Goal: Information Seeking & Learning: Learn about a topic

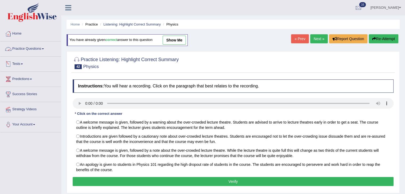
click at [42, 51] on link "Practice Questions" at bounding box center [30, 48] width 61 height 13
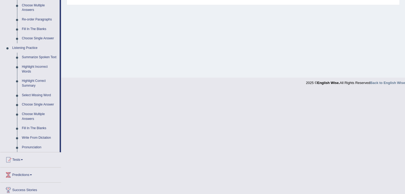
scroll to position [223, 0]
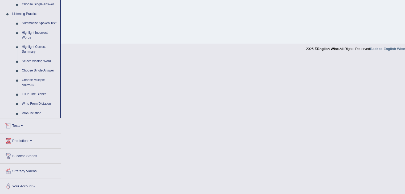
click at [22, 127] on link "Tests" at bounding box center [30, 124] width 61 height 13
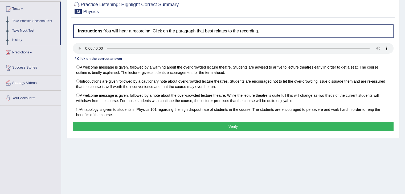
scroll to position [56, 0]
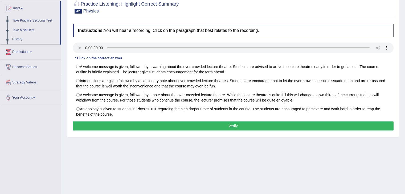
click at [46, 20] on link "Take Practice Sectional Test" at bounding box center [35, 21] width 50 height 10
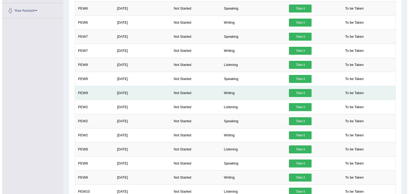
scroll to position [145, 0]
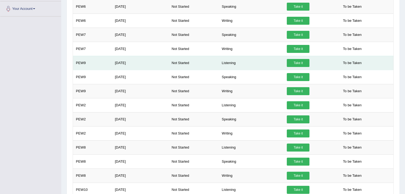
click at [301, 62] on link "Take it" at bounding box center [298, 63] width 23 height 8
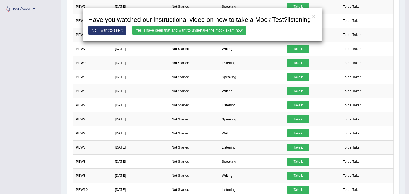
click at [204, 30] on link "Yes, I have seen that and want to undertake the mock exam now" at bounding box center [189, 30] width 114 height 9
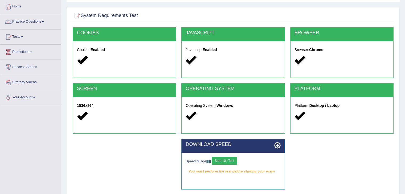
scroll to position [27, 0]
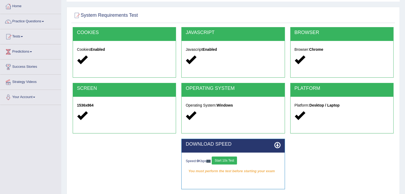
click at [232, 163] on button "Start 10s Test" at bounding box center [224, 161] width 25 height 8
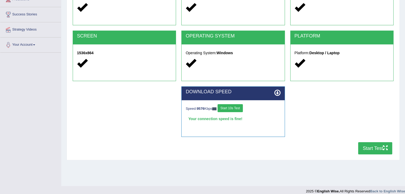
scroll to position [81, 0]
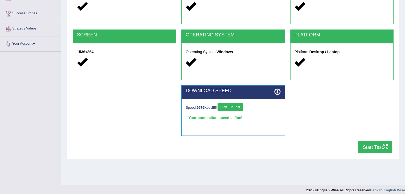
click at [375, 148] on button "Start Test" at bounding box center [375, 147] width 34 height 12
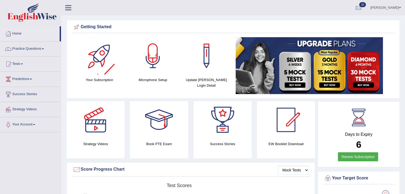
click at [28, 46] on link "Practice Questions" at bounding box center [30, 48] width 61 height 13
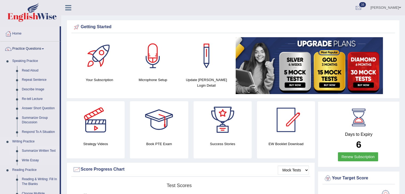
scroll to position [33, 0]
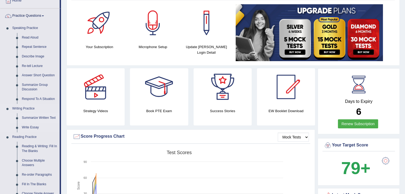
click at [38, 118] on link "Summarize Written Text" at bounding box center [39, 118] width 40 height 10
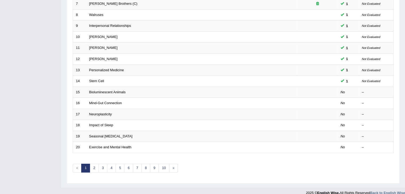
scroll to position [152, 0]
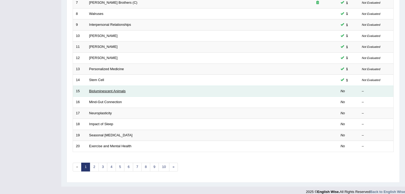
click at [120, 89] on link "Bioluminescent Animals" at bounding box center [107, 91] width 36 height 4
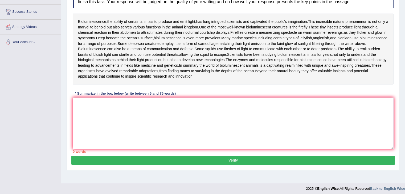
scroll to position [83, 0]
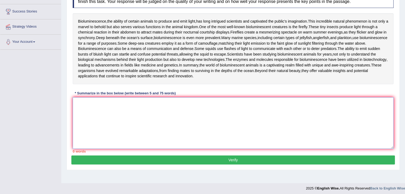
click at [141, 136] on textarea at bounding box center [233, 123] width 321 height 52
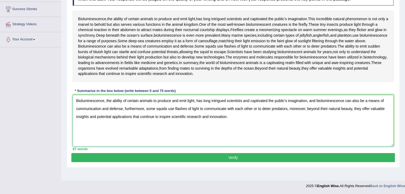
scroll to position [109, 0]
type textarea "Bioluminescence, the ability of certain animals to produce and emit light, has …"
click at [226, 162] on button "Verify" at bounding box center [232, 157] width 323 height 9
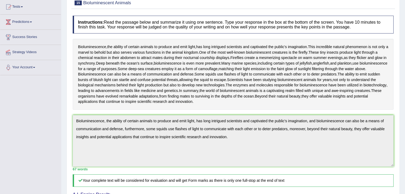
scroll to position [0, 0]
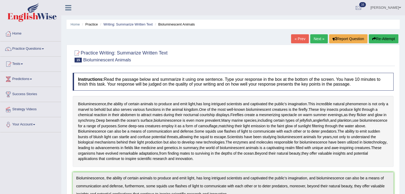
click at [380, 41] on button "Re-Attempt" at bounding box center [384, 38] width 30 height 9
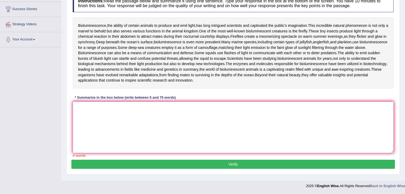
click at [141, 114] on textarea at bounding box center [233, 128] width 321 height 52
click at [117, 115] on textarea at bounding box center [233, 128] width 321 height 52
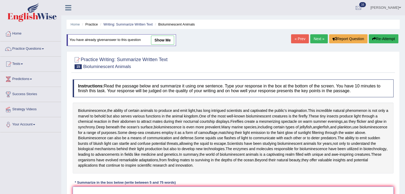
scroll to position [115, 0]
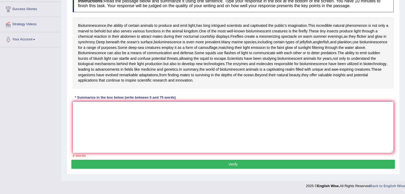
click at [119, 122] on textarea at bounding box center [233, 128] width 321 height 52
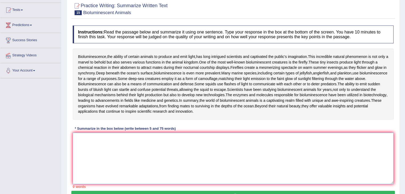
scroll to position [0, 0]
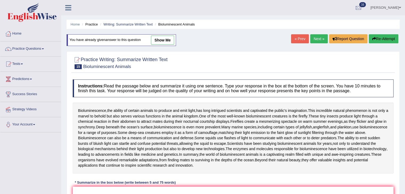
click at [162, 41] on link "show me" at bounding box center [162, 40] width 23 height 9
type textarea "Bioluminescence, the ability of certain animals to produce and emit light, has …"
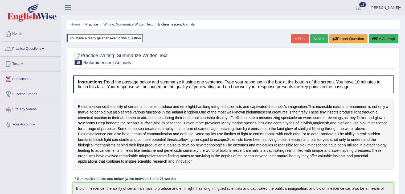
click at [383, 39] on button "Re-Attempt" at bounding box center [384, 38] width 30 height 9
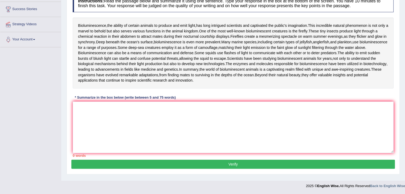
scroll to position [115, 0]
click at [134, 111] on textarea at bounding box center [233, 128] width 321 height 52
paste textarea "Bioluminescence, the ability of certain animals to produce and emit light, has …"
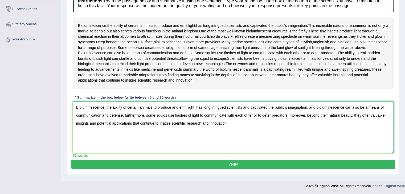
click at [122, 118] on textarea "Bioluminescence, the ability of certain animals to produce and emit light, has …" at bounding box center [233, 128] width 321 height 52
type textarea "Bioluminescence, the ability of certain animals to produce and emit light, has …"
click at [205, 165] on button "Verify" at bounding box center [232, 164] width 323 height 9
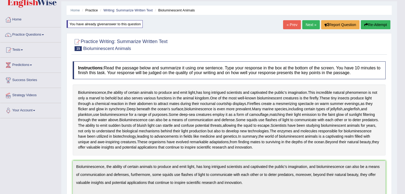
scroll to position [0, 0]
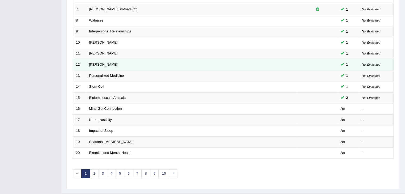
scroll to position [147, 0]
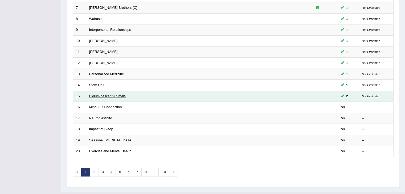
click at [103, 95] on link "Bioluminescent Animals" at bounding box center [107, 96] width 36 height 4
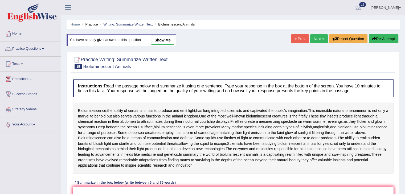
click at [156, 40] on link "show me" at bounding box center [162, 40] width 23 height 9
type textarea "Bioluminescence, the ability of certain animals to produce and emit light, has …"
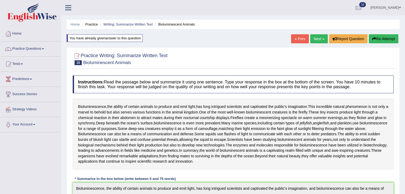
click at [381, 41] on button "Re-Attempt" at bounding box center [384, 38] width 30 height 9
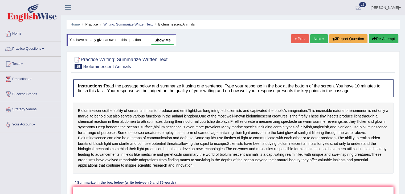
scroll to position [115, 0]
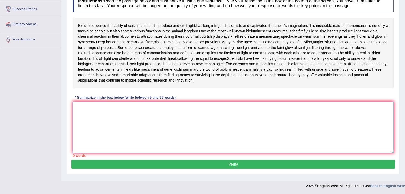
click at [114, 114] on textarea at bounding box center [233, 128] width 321 height 52
paste textarea "Bioluminescence, the ability of certain animals to produce and emit light, has …"
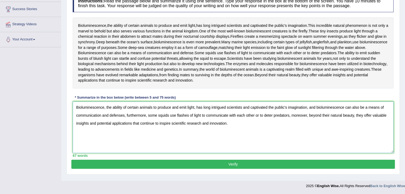
drag, startPoint x: 114, startPoint y: 114, endPoint x: 124, endPoint y: 114, distance: 10.1
click at [124, 114] on textarea "Bioluminescence, the ability of certain animals to produce and emit light, has …" at bounding box center [233, 128] width 321 height 52
type textarea "Bioluminescence, the ability of certain animals to produce and emit light, has …"
click at [198, 167] on button "Verify" at bounding box center [232, 164] width 323 height 9
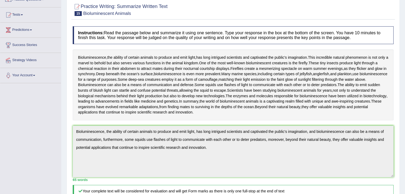
scroll to position [0, 0]
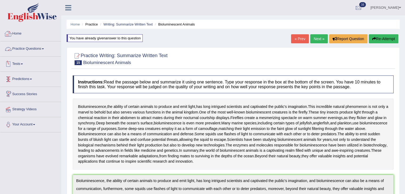
click at [18, 32] on link "Home" at bounding box center [30, 32] width 61 height 13
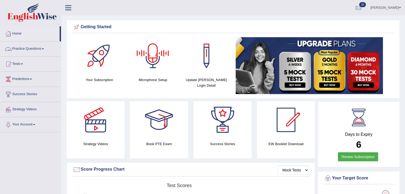
click at [40, 47] on link "Practice Questions" at bounding box center [30, 48] width 61 height 13
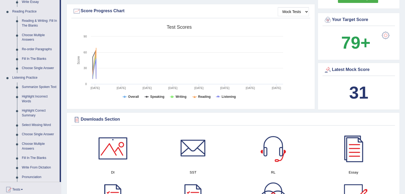
scroll to position [159, 0]
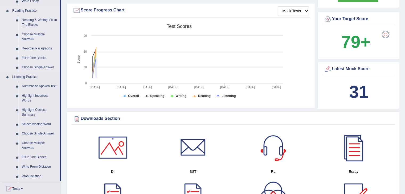
click at [35, 47] on link "Re-order Paragraphs" at bounding box center [39, 49] width 40 height 10
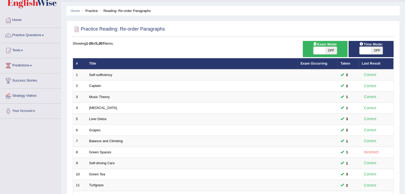
click at [332, 49] on span "OFF" at bounding box center [331, 50] width 12 height 7
checkbox input "true"
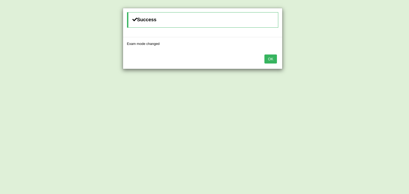
click at [273, 59] on button "OK" at bounding box center [270, 59] width 12 height 9
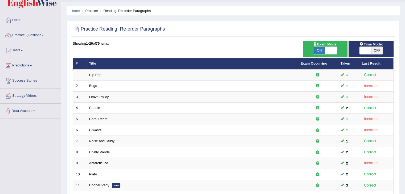
scroll to position [14, 0]
click at [380, 48] on span "OFF" at bounding box center [377, 50] width 12 height 7
checkbox input "true"
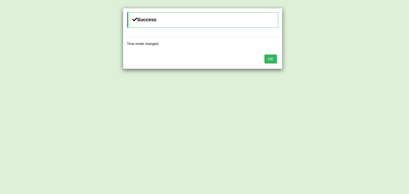
click at [269, 60] on button "OK" at bounding box center [270, 59] width 12 height 9
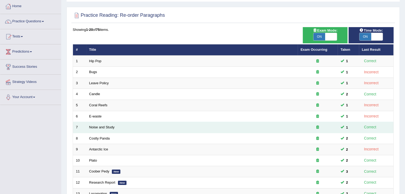
scroll to position [0, 0]
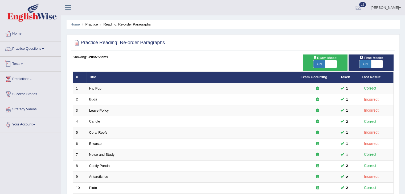
click at [23, 61] on link "Tests" at bounding box center [30, 63] width 61 height 13
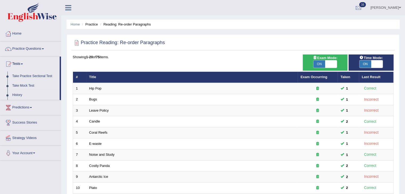
click at [18, 95] on link "History" at bounding box center [35, 96] width 50 height 10
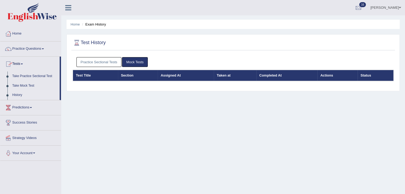
click at [102, 61] on link "Practice Sectional Tests" at bounding box center [98, 62] width 45 height 10
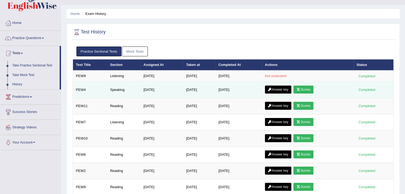
scroll to position [11, 0]
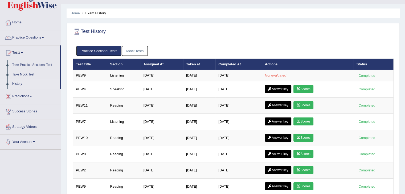
click at [139, 46] on link "Mock Tests" at bounding box center [135, 51] width 26 height 10
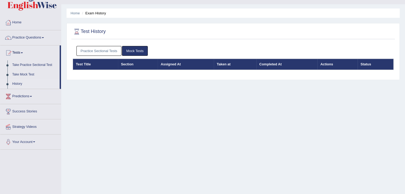
click at [127, 63] on th "Section" at bounding box center [138, 64] width 40 height 11
click at [107, 50] on link "Practice Sectional Tests" at bounding box center [98, 51] width 45 height 10
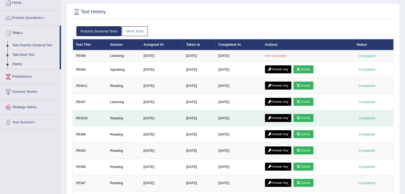
scroll to position [32, 0]
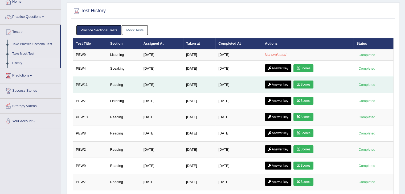
click at [114, 84] on td "Reading" at bounding box center [123, 85] width 33 height 16
click at [116, 85] on td "Reading" at bounding box center [123, 85] width 33 height 16
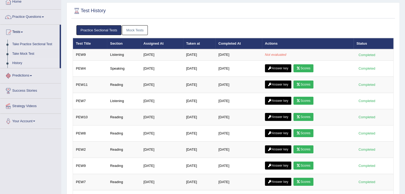
click at [38, 44] on link "Take Practice Sectional Test" at bounding box center [35, 45] width 50 height 10
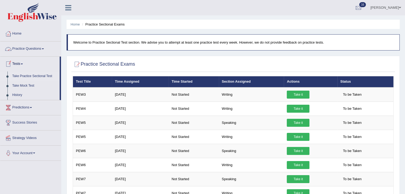
click at [30, 44] on link "Practice Questions" at bounding box center [30, 48] width 61 height 13
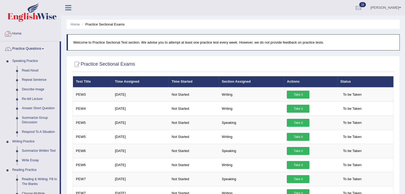
click at [18, 35] on link "Home" at bounding box center [30, 32] width 61 height 13
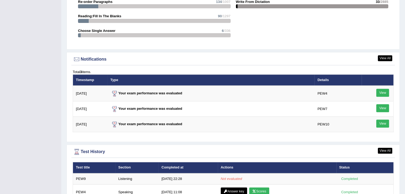
scroll to position [690, 0]
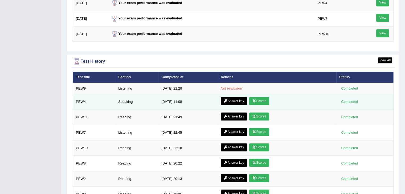
click at [262, 99] on link "Scores" at bounding box center [259, 101] width 20 height 8
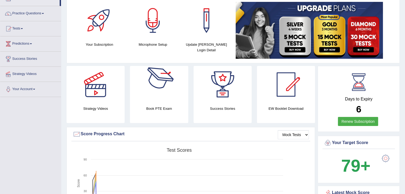
scroll to position [35, 0]
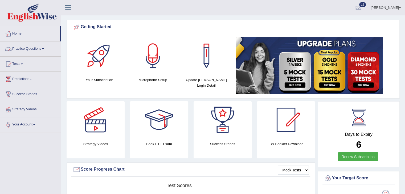
click at [22, 48] on link "Practice Questions" at bounding box center [30, 48] width 61 height 13
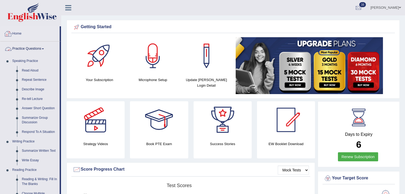
click at [20, 36] on link "Home" at bounding box center [29, 32] width 59 height 13
